Goal: Task Accomplishment & Management: Manage account settings

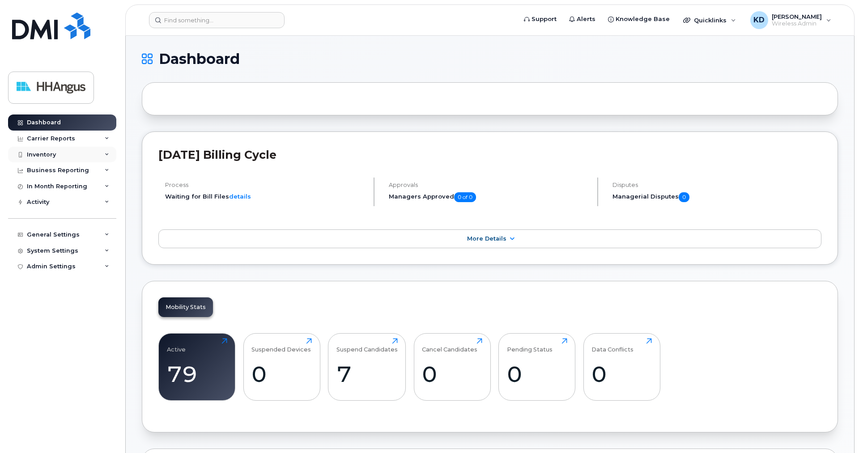
click at [46, 154] on div "Inventory" at bounding box center [41, 154] width 29 height 7
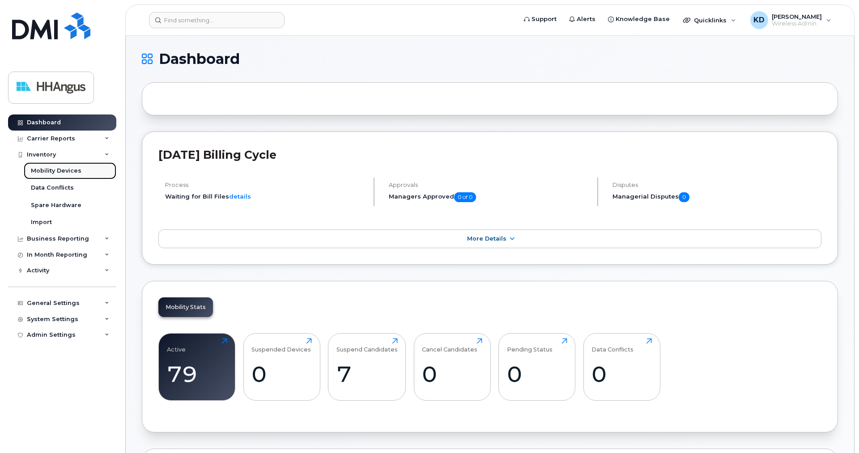
click at [49, 170] on div "Mobility Devices" at bounding box center [56, 171] width 51 height 8
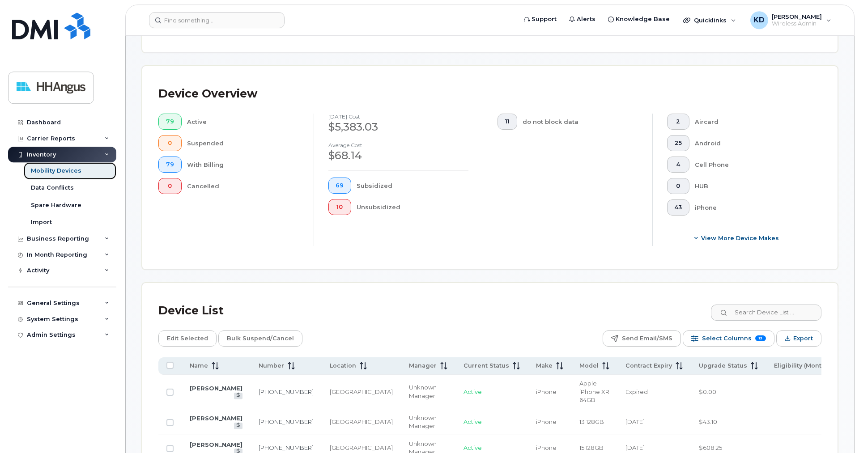
scroll to position [91, 0]
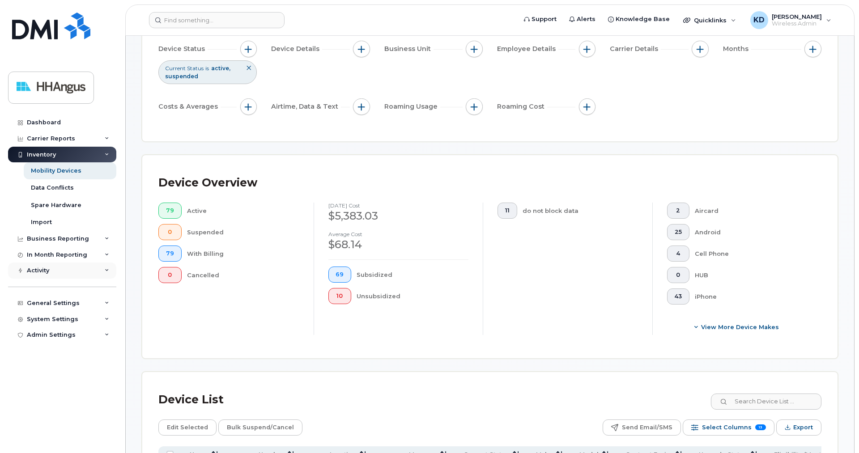
click at [102, 270] on div "Activity" at bounding box center [62, 271] width 108 height 16
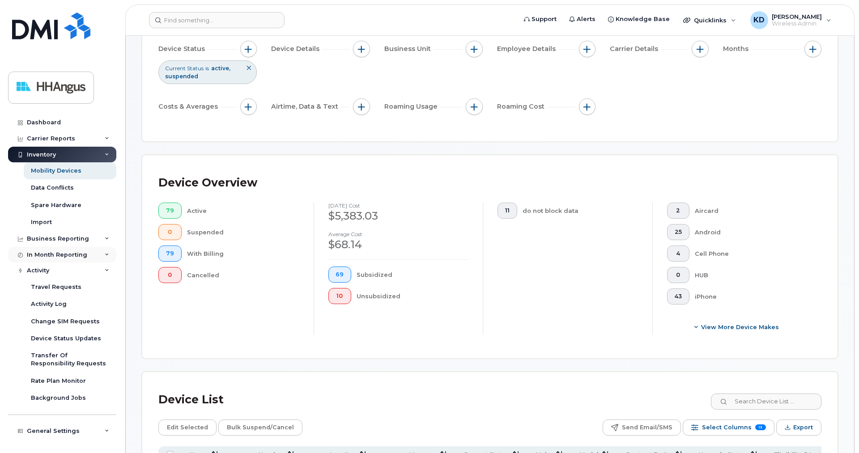
click at [105, 255] on div "In Month Reporting" at bounding box center [62, 255] width 108 height 16
click at [104, 236] on div "Business Reporting" at bounding box center [62, 239] width 108 height 16
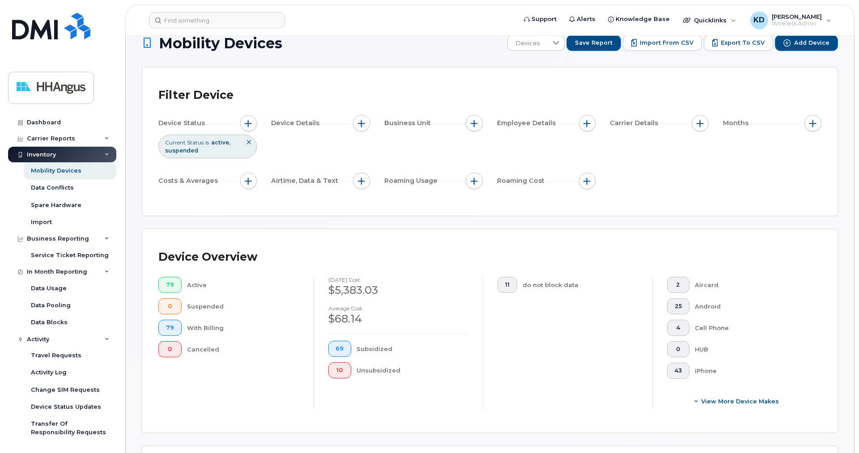
scroll to position [0, 0]
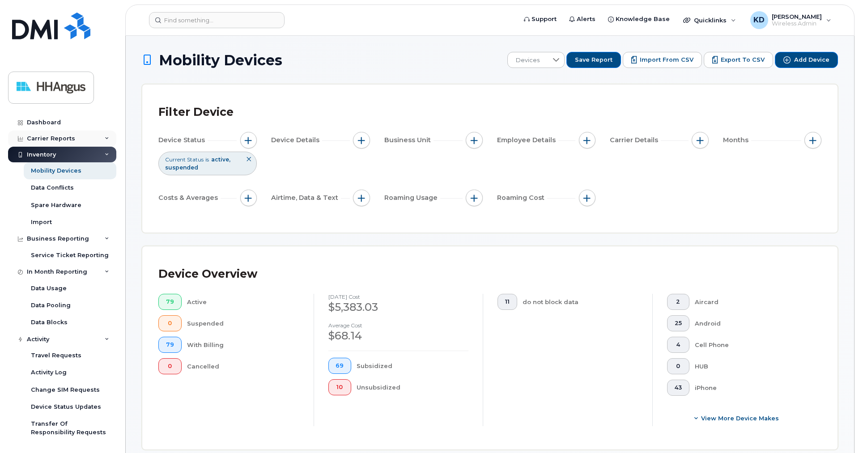
click at [106, 139] on icon at bounding box center [107, 138] width 4 height 4
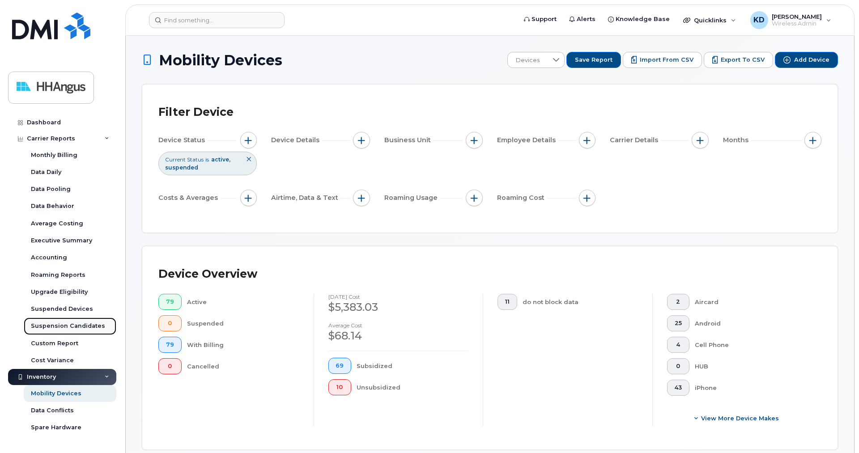
click at [53, 327] on div "Suspension Candidates" at bounding box center [68, 326] width 74 height 8
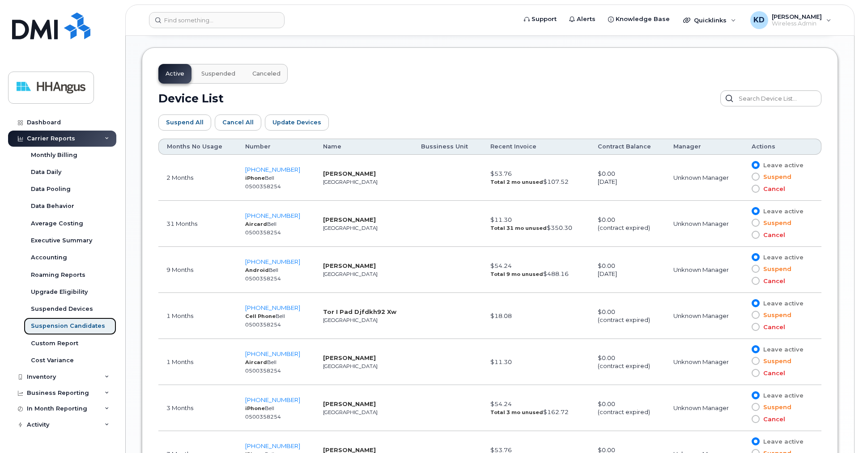
scroll to position [501, 0]
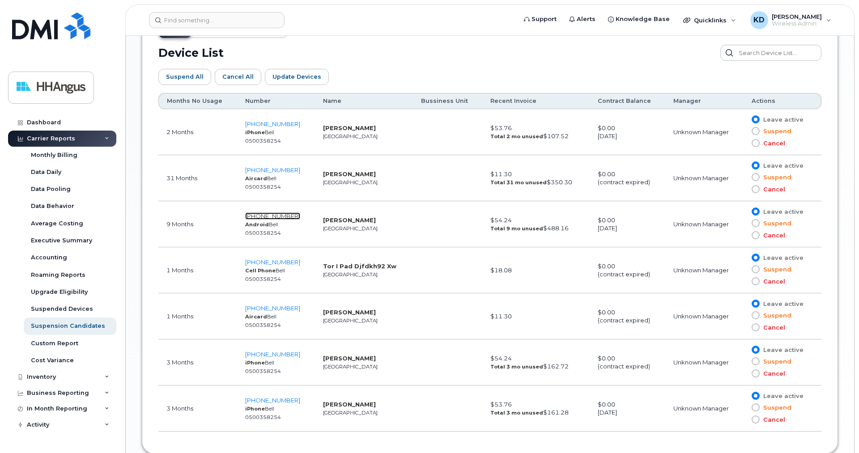
click at [277, 215] on span "416-565-1896" at bounding box center [272, 215] width 55 height 7
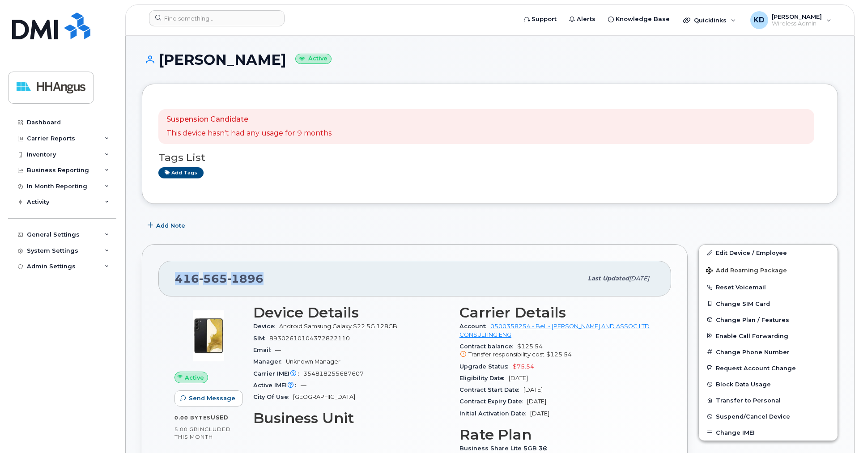
drag, startPoint x: 262, startPoint y: 276, endPoint x: 171, endPoint y: 276, distance: 91.2
click at [171, 276] on div "[PHONE_NUMBER] Last updated [DATE]" at bounding box center [414, 279] width 512 height 36
copy span "[PHONE_NUMBER]"
drag, startPoint x: 263, startPoint y: 59, endPoint x: 159, endPoint y: 59, distance: 104.2
click at [159, 59] on h1 "[PERSON_NAME] Active" at bounding box center [490, 60] width 696 height 16
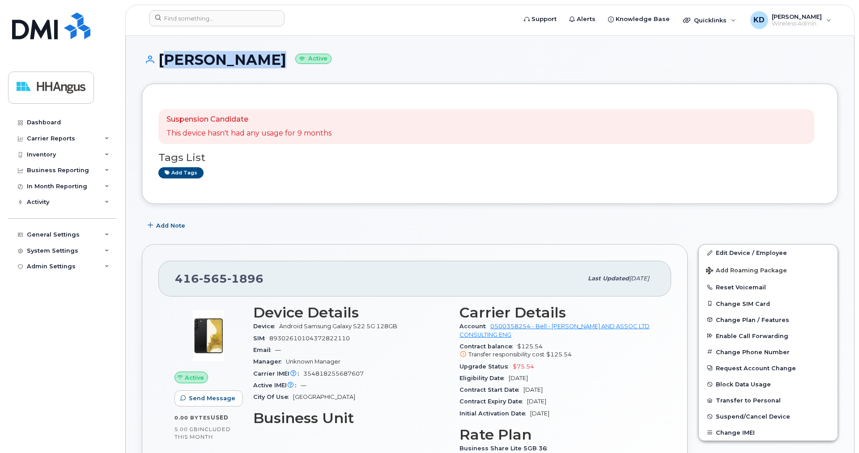
copy h1 "[PERSON_NAME]"
